Goal: Information Seeking & Learning: Learn about a topic

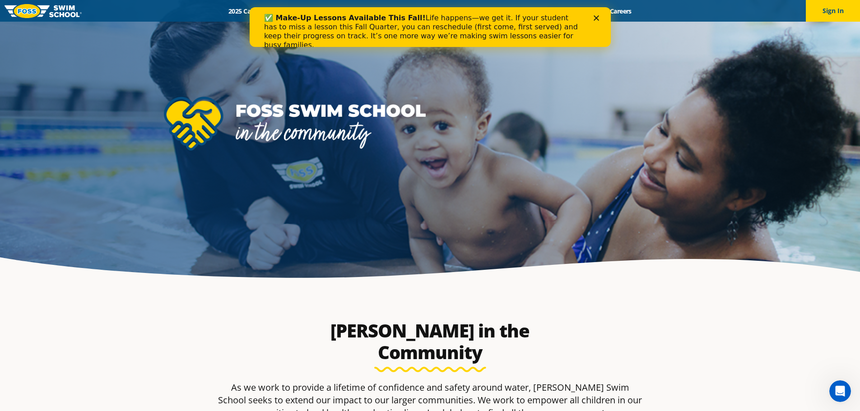
click at [361, 22] on div "✅ Make-Up Lessons Available This Fall! Life happens—we get it. If your student …" at bounding box center [423, 32] width 318 height 36
click at [316, 14] on b "✅ Make-Up Lessons Available This Fall!" at bounding box center [345, 18] width 162 height 9
click at [288, 23] on div "✅ Make-Up Lessons Available This Fall! Life happens—we get it. If your student …" at bounding box center [423, 32] width 318 height 36
click at [408, 35] on div "✅ Make-Up Lessons Available This Fall! Life happens—we get it. If your student …" at bounding box center [423, 32] width 318 height 36
click at [491, 31] on div "✅ Make-Up Lessons Available This Fall! Life happens—we get it. If your student …" at bounding box center [423, 32] width 318 height 36
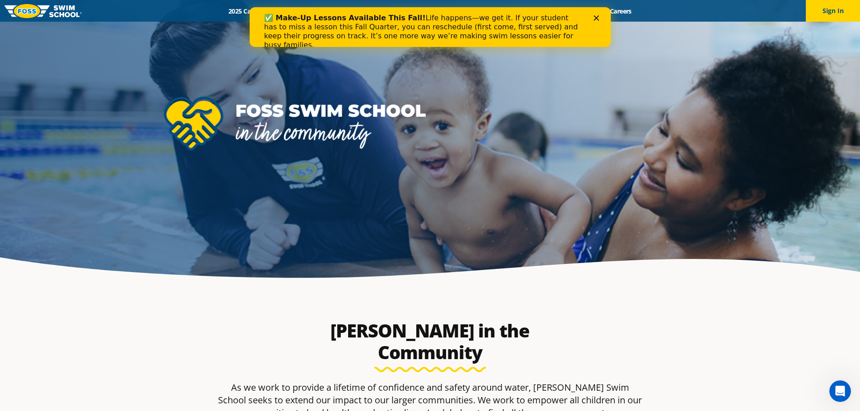
click at [522, 27] on div "✅ Make-Up Lessons Available This Fall! Life happens—we get it. If your student …" at bounding box center [423, 32] width 318 height 36
click at [599, 21] on div "✅ Make-Up Lessons Available This Fall! Life happens—we get it. If your student …" at bounding box center [429, 32] width 361 height 42
click at [598, 19] on div "Close" at bounding box center [597, 17] width 9 height 5
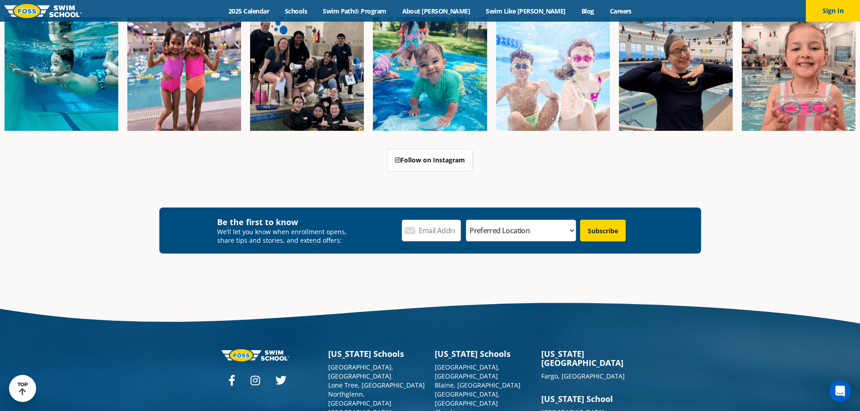
scroll to position [1758, 0]
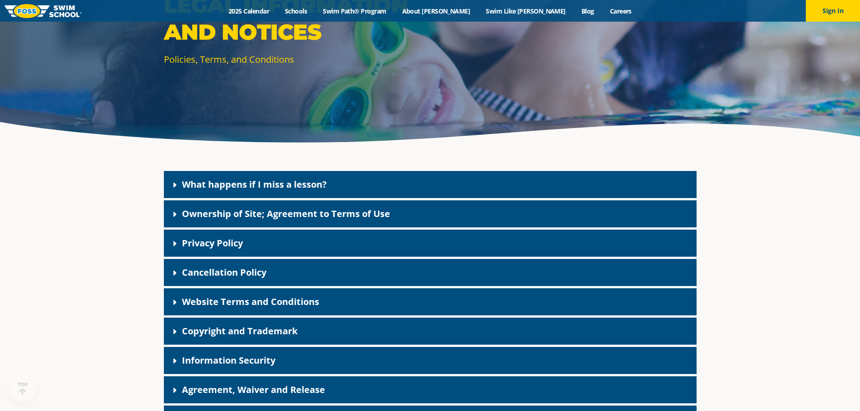
scroll to position [135, 0]
click at [333, 193] on div "What happens if I miss a lesson?" at bounding box center [430, 184] width 532 height 27
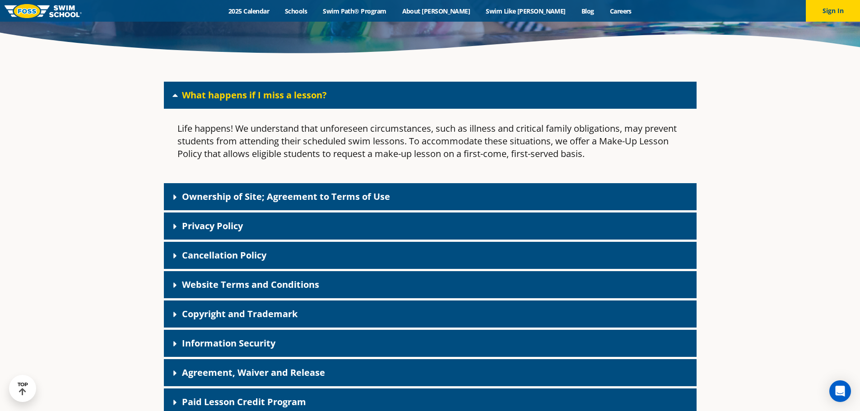
scroll to position [226, 0]
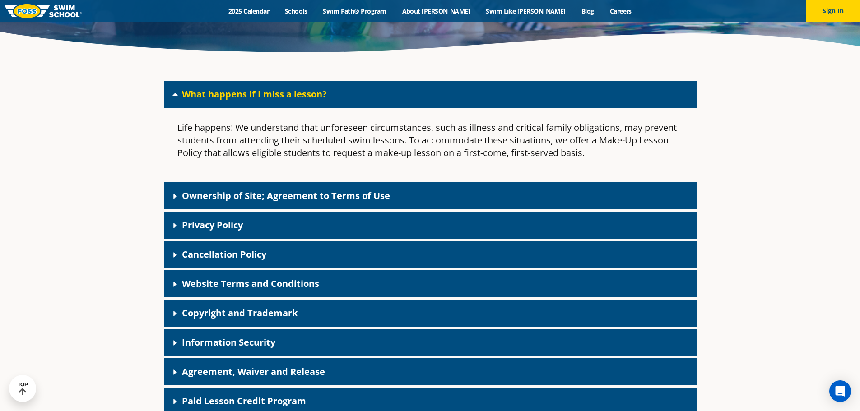
click at [287, 17] on div "Menu 2025 Calendar Schools Swim Path® Program About [PERSON_NAME] Swim Like [PE…" at bounding box center [430, 11] width 860 height 22
click at [277, 11] on link "2025 Calendar" at bounding box center [249, 11] width 56 height 9
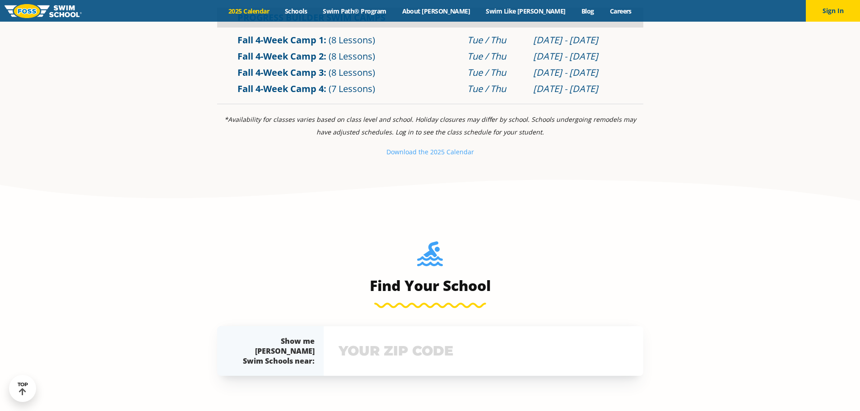
scroll to position [226, 0]
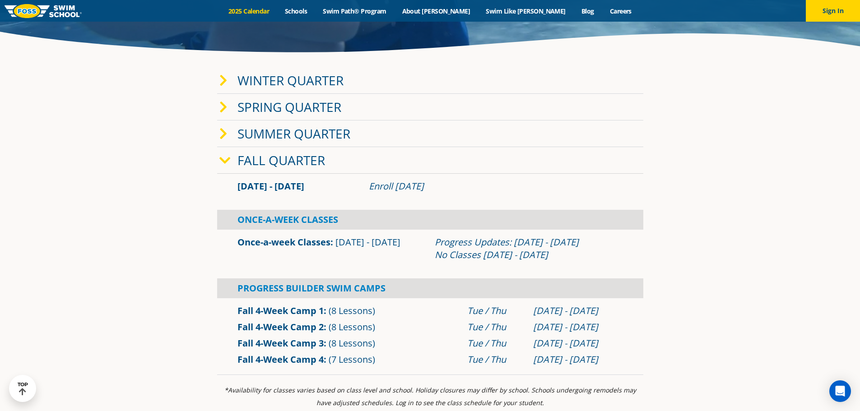
click at [326, 87] on link "Winter Quarter" at bounding box center [290, 80] width 106 height 17
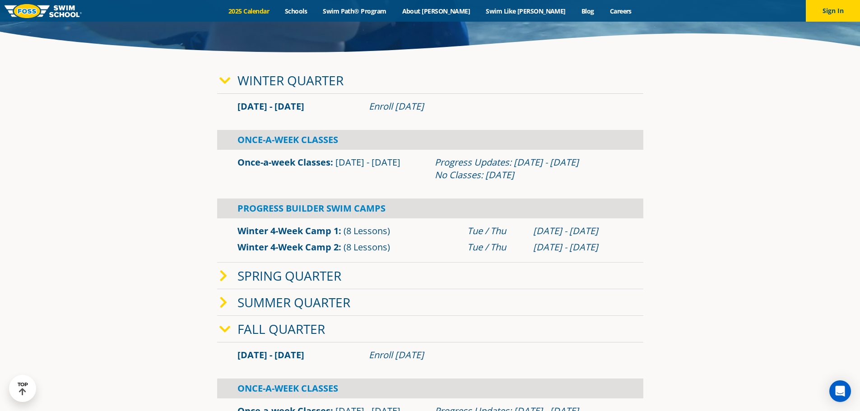
click at [328, 79] on link "Winter Quarter" at bounding box center [290, 80] width 106 height 17
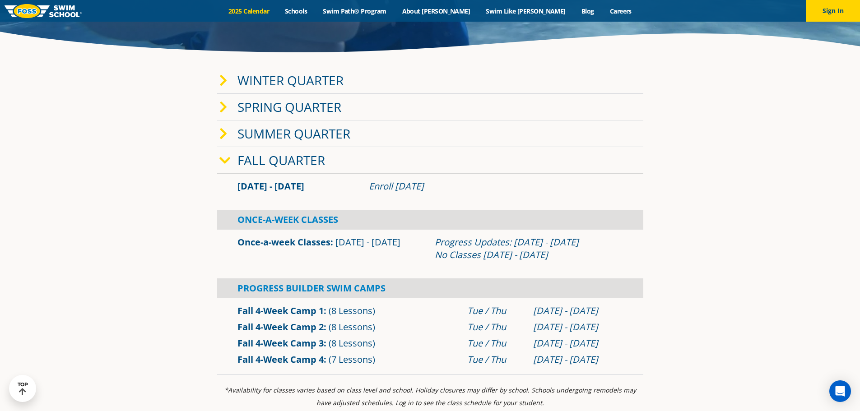
click at [290, 80] on link "Winter Quarter" at bounding box center [290, 80] width 106 height 17
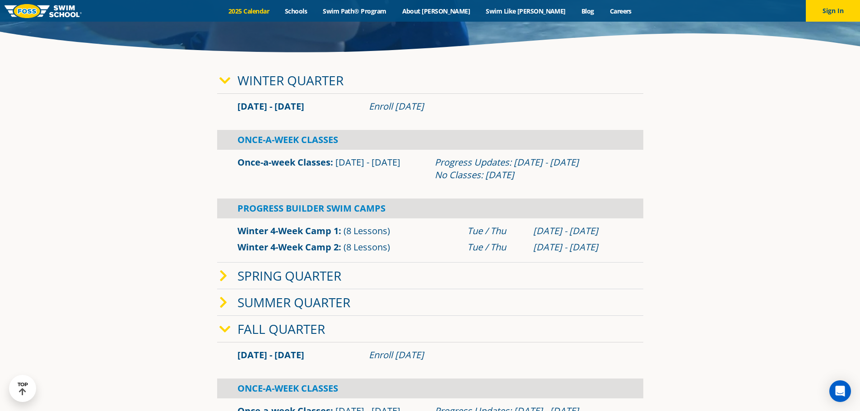
click at [320, 79] on link "Winter Quarter" at bounding box center [290, 80] width 106 height 17
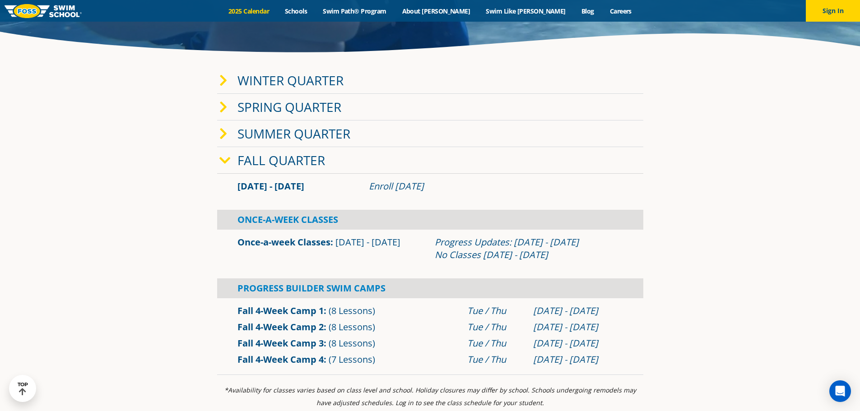
click at [320, 80] on link "Winter Quarter" at bounding box center [290, 80] width 106 height 17
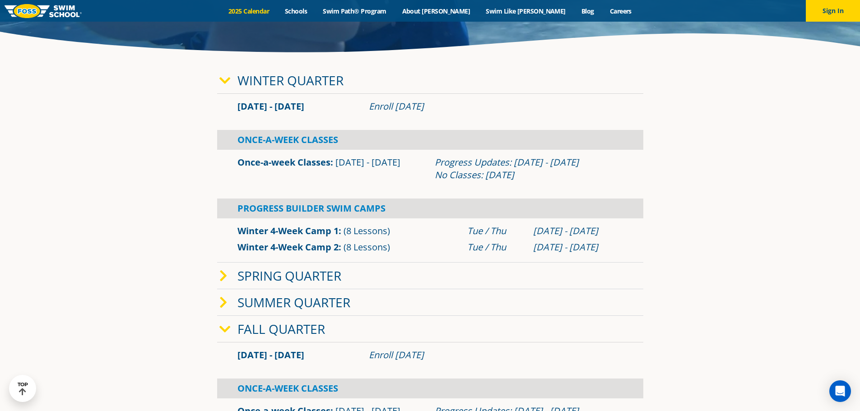
click at [324, 82] on link "Winter Quarter" at bounding box center [290, 80] width 106 height 17
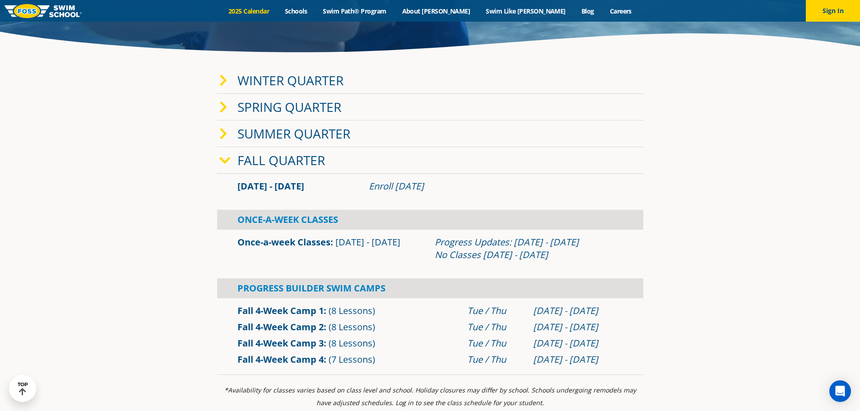
click at [421, 76] on div "Winter Quarter" at bounding box center [430, 80] width 426 height 27
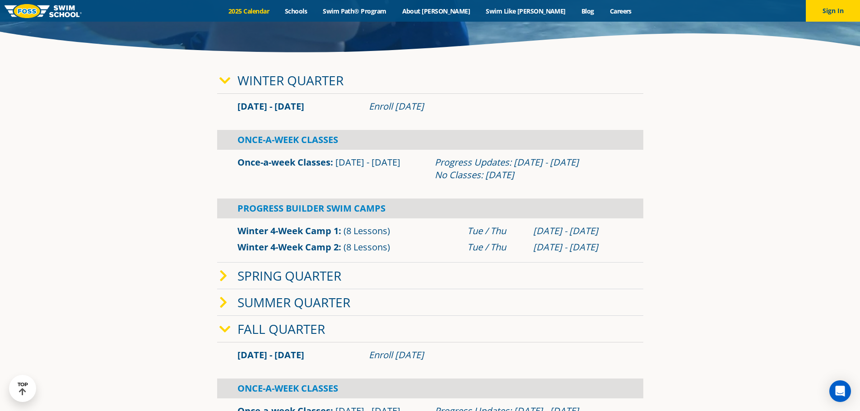
click at [409, 84] on div "Winter Quarter" at bounding box center [430, 80] width 426 height 27
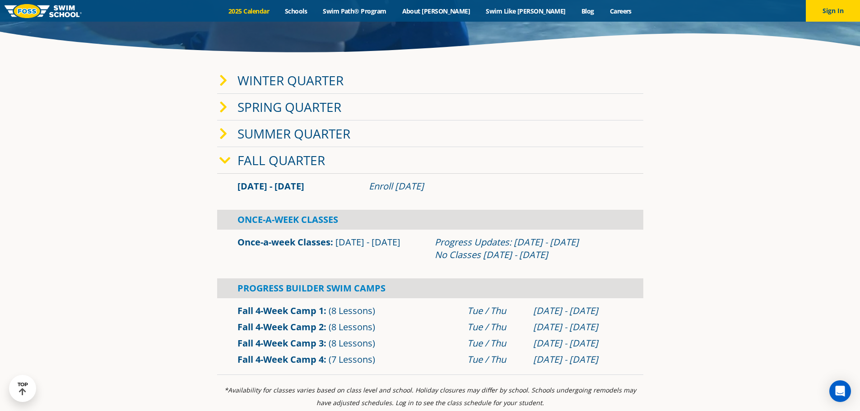
click at [348, 81] on div "Winter Quarter" at bounding box center [430, 80] width 426 height 27
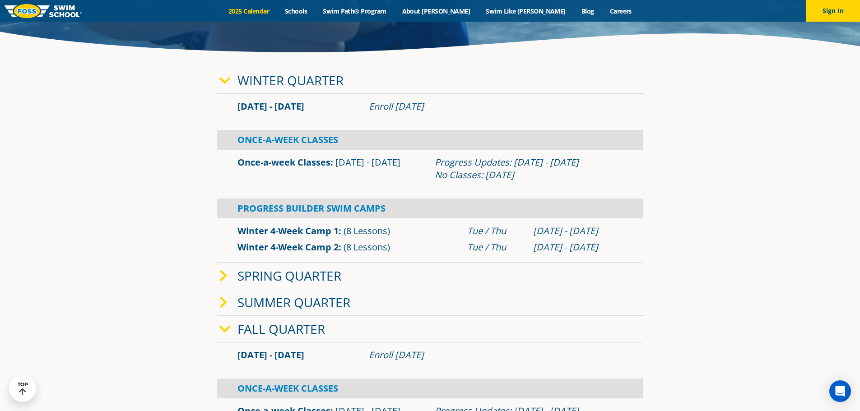
click at [363, 83] on div "Winter Quarter" at bounding box center [430, 80] width 426 height 27
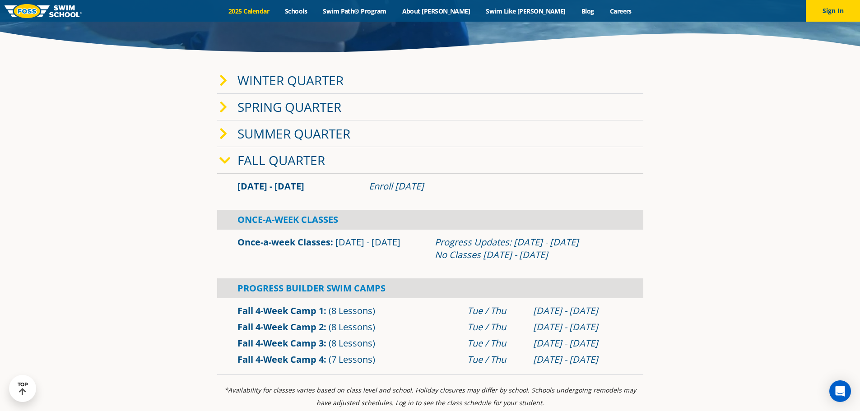
click at [281, 157] on link "Fall Quarter" at bounding box center [281, 160] width 88 height 17
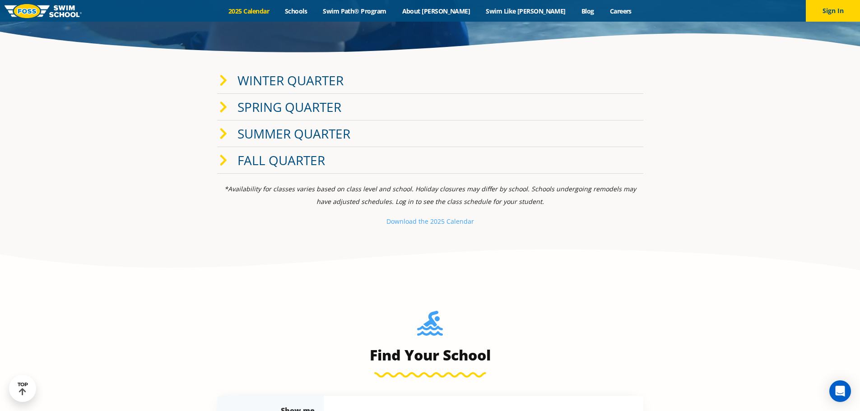
click at [305, 167] on link "Fall Quarter" at bounding box center [281, 160] width 88 height 17
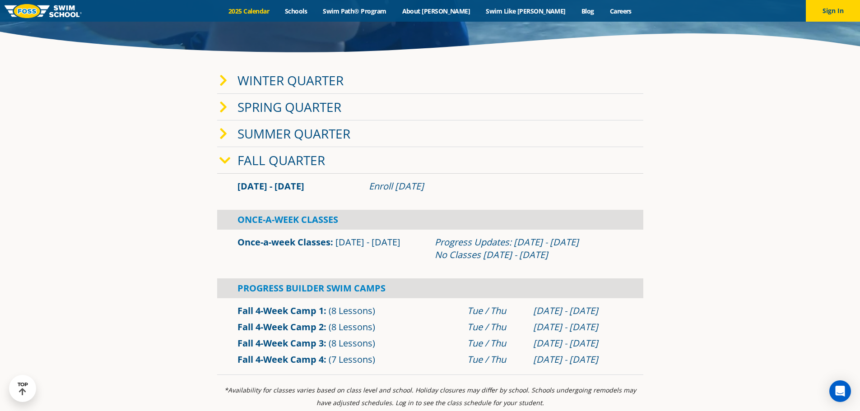
click at [311, 166] on link "Fall Quarter" at bounding box center [281, 160] width 88 height 17
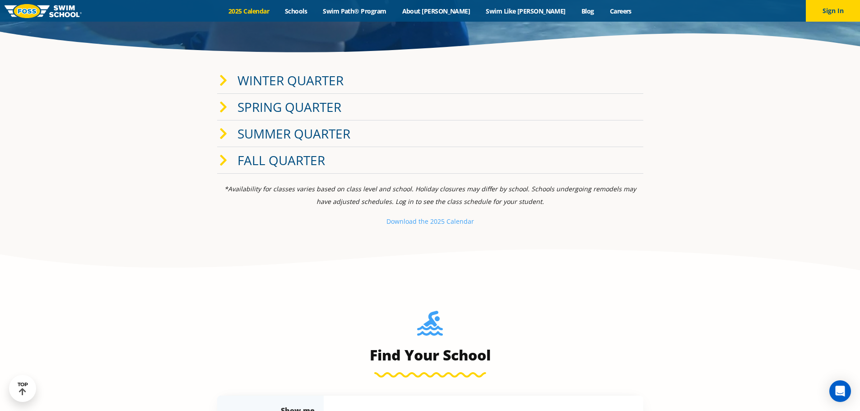
click at [326, 83] on link "Winter Quarter" at bounding box center [290, 80] width 106 height 17
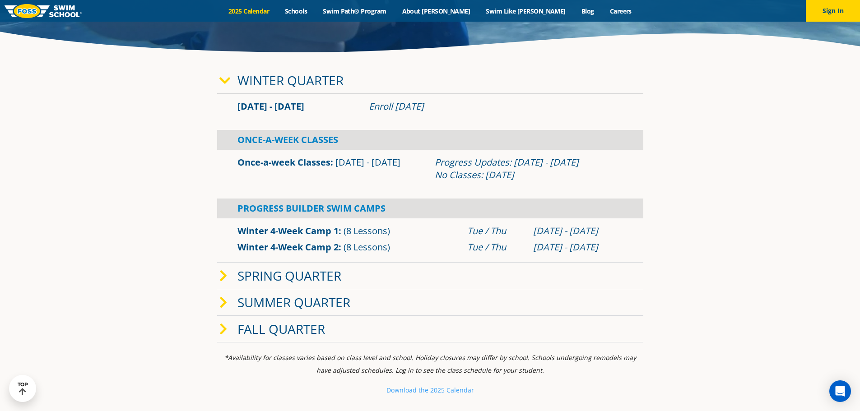
click at [334, 82] on link "Winter Quarter" at bounding box center [290, 80] width 106 height 17
